Goal: Information Seeking & Learning: Learn about a topic

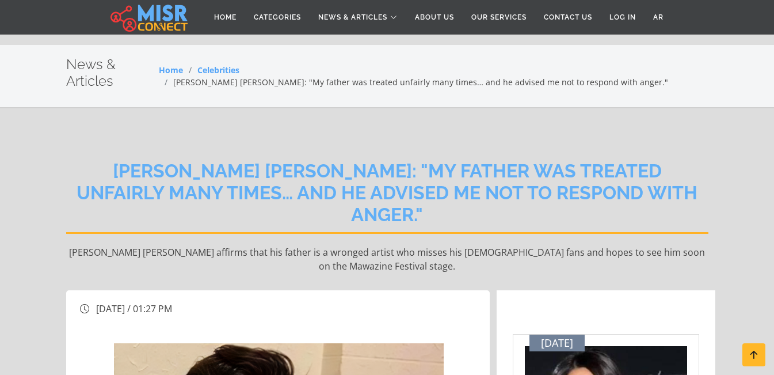
scroll to position [230, 0]
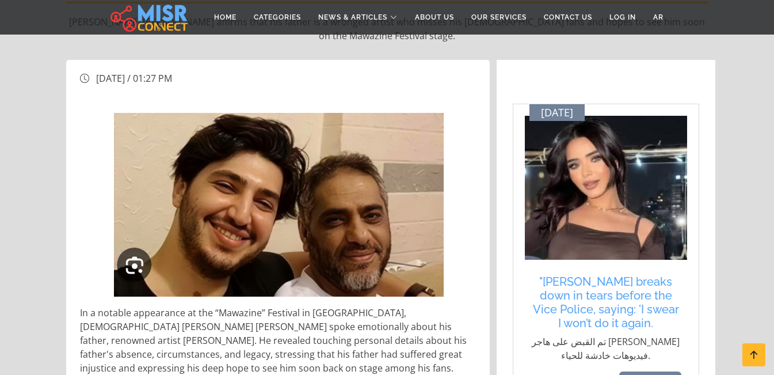
click at [359, 156] on img at bounding box center [279, 205] width 330 height 184
drag, startPoint x: 350, startPoint y: 154, endPoint x: 266, endPoint y: 136, distance: 86.3
click at [258, 137] on img at bounding box center [279, 205] width 330 height 184
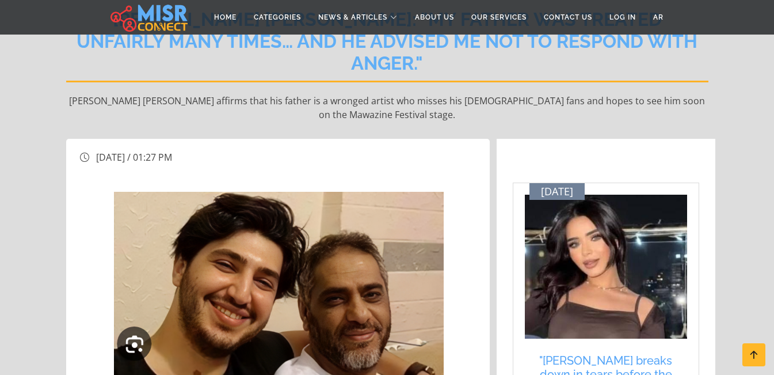
scroll to position [230, 0]
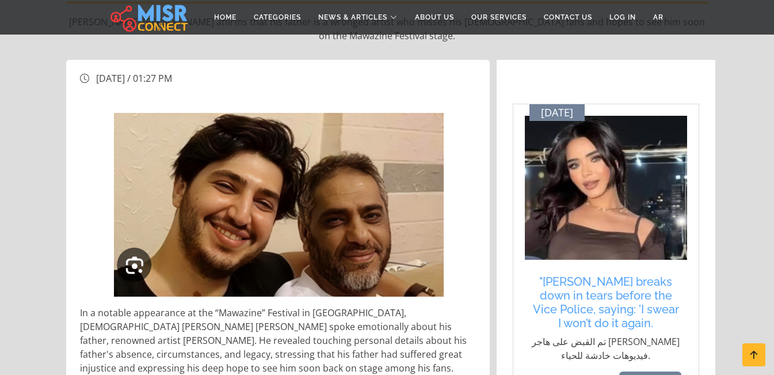
click at [291, 128] on img at bounding box center [279, 205] width 330 height 184
click at [130, 219] on img at bounding box center [279, 205] width 330 height 184
click at [133, 224] on img at bounding box center [279, 205] width 330 height 184
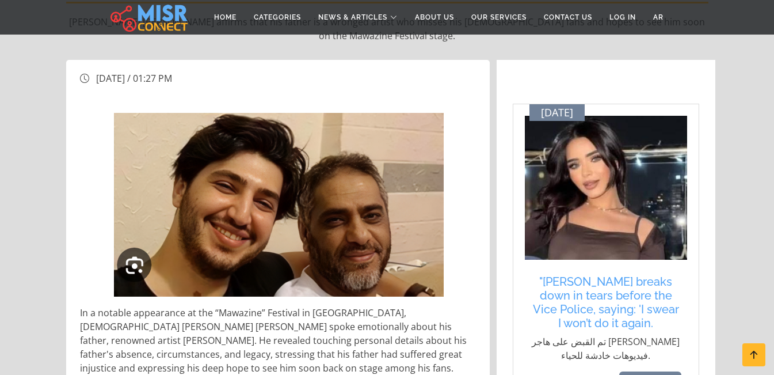
click at [133, 224] on img at bounding box center [279, 205] width 330 height 184
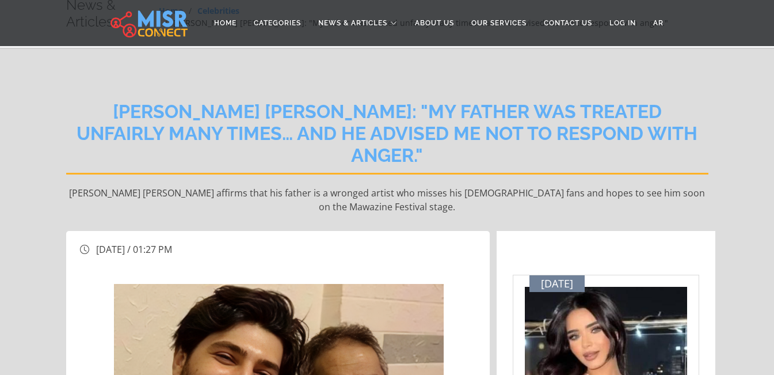
scroll to position [0, 0]
